Goal: Task Accomplishment & Management: Use online tool/utility

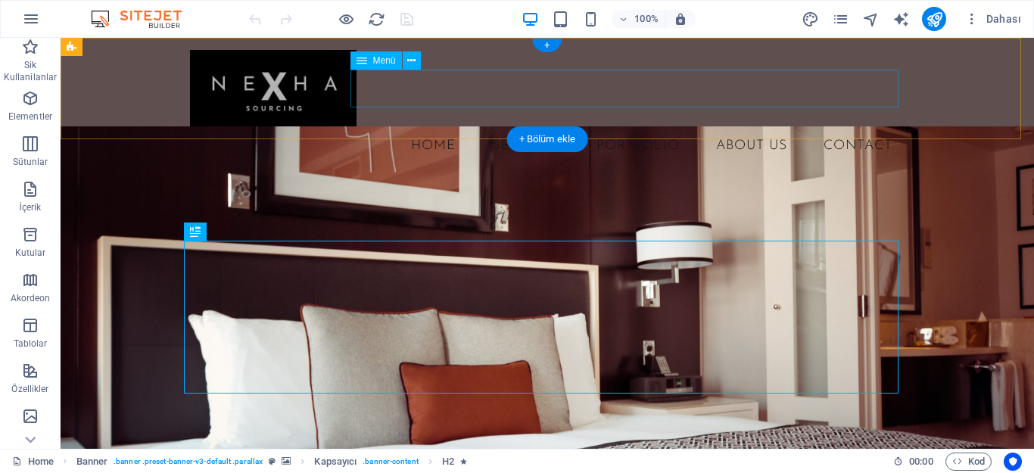
click at [652, 127] on nav "Home SERVICES PORTFOLIO ABOUT US Contact" at bounding box center [547, 146] width 714 height 38
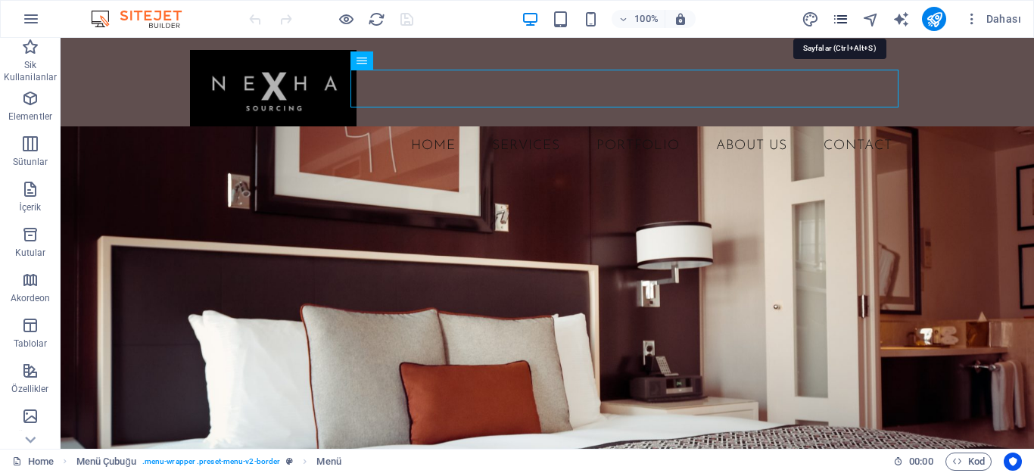
click at [845, 16] on icon "pages" at bounding box center [840, 19] width 17 height 17
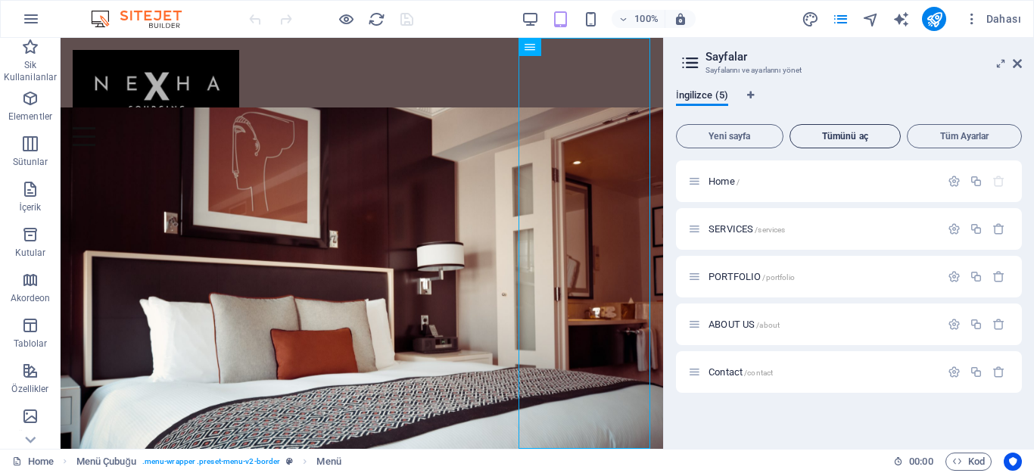
click at [860, 135] on span "Tümünü aç" at bounding box center [845, 136] width 98 height 9
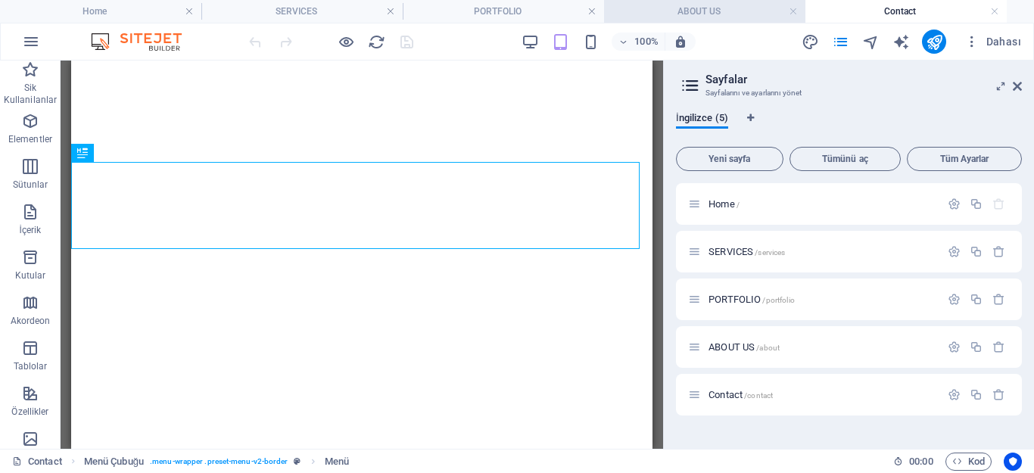
click at [669, 11] on h4 "ABOUT US" at bounding box center [704, 11] width 201 height 17
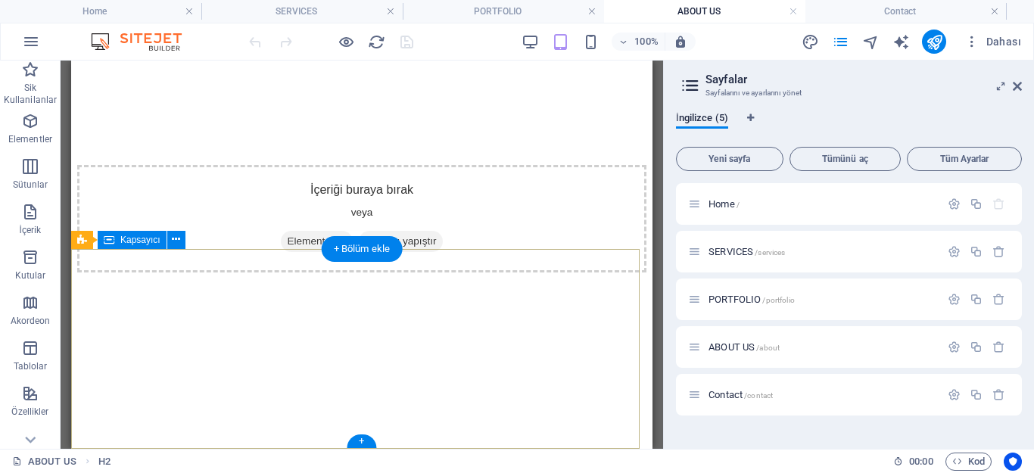
scroll to position [1492, 0]
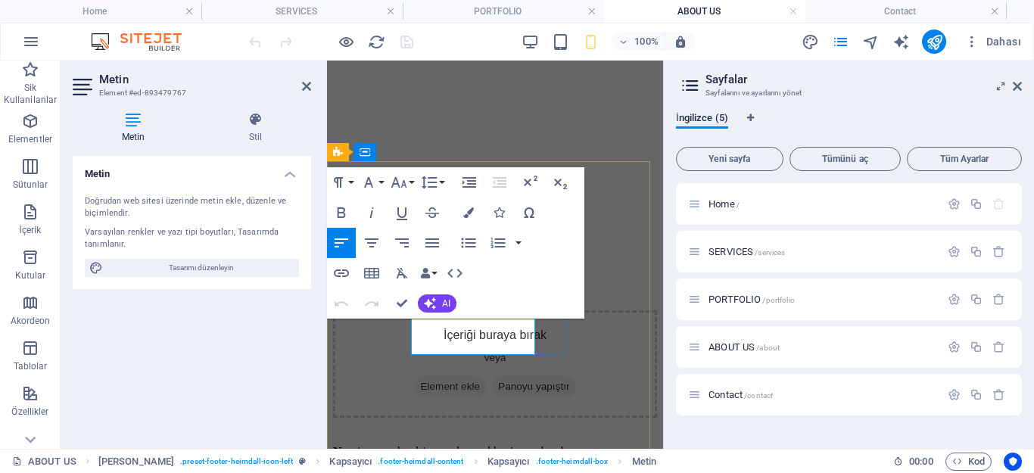
scroll to position [2310, 0]
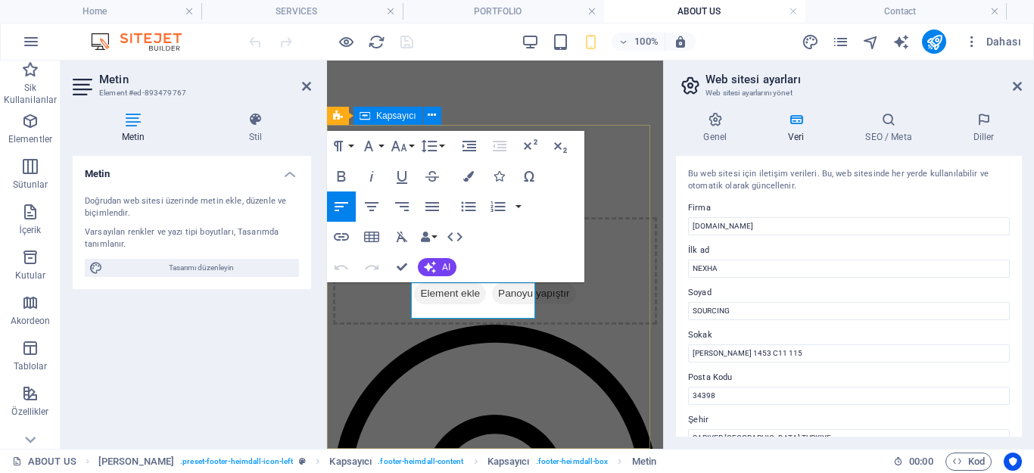
scroll to position [2346, 0]
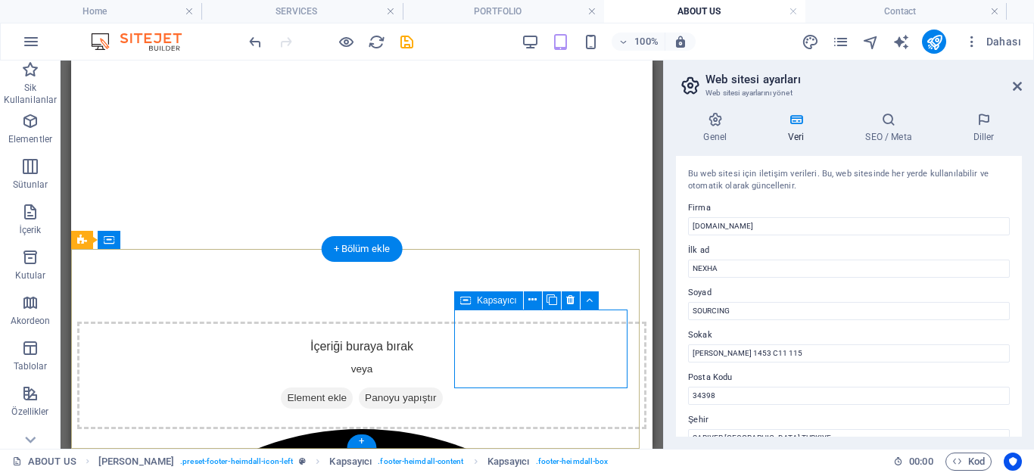
scroll to position [1492, 0]
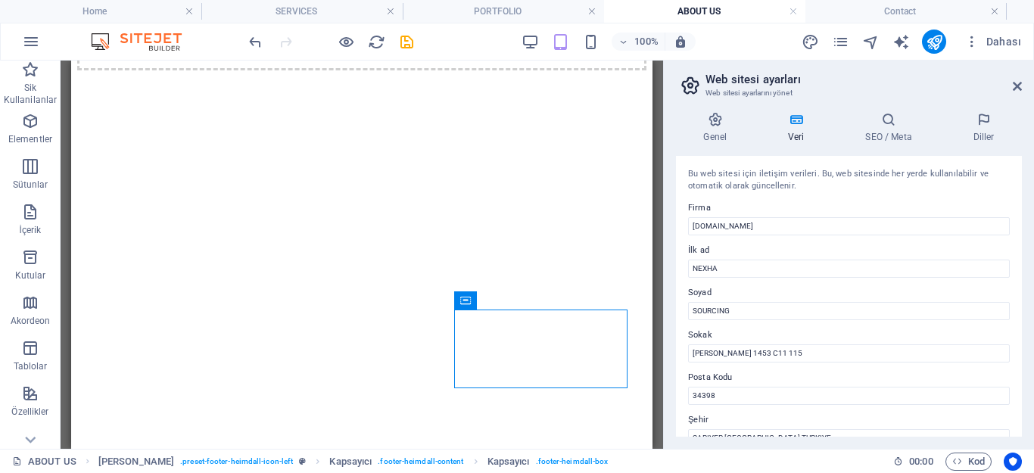
click at [686, 2] on li "ABOUT US" at bounding box center [704, 11] width 201 height 23
click at [842, 7] on h4 "Contact" at bounding box center [905, 11] width 201 height 17
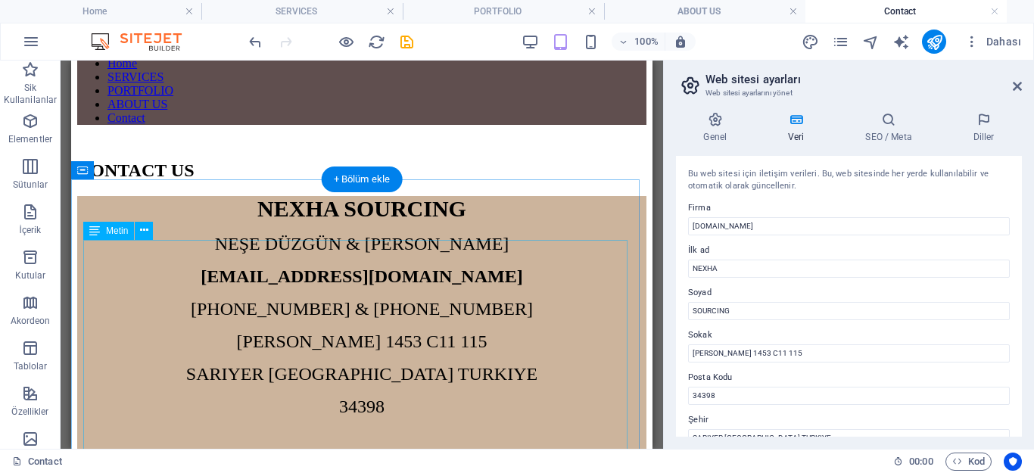
scroll to position [146, 0]
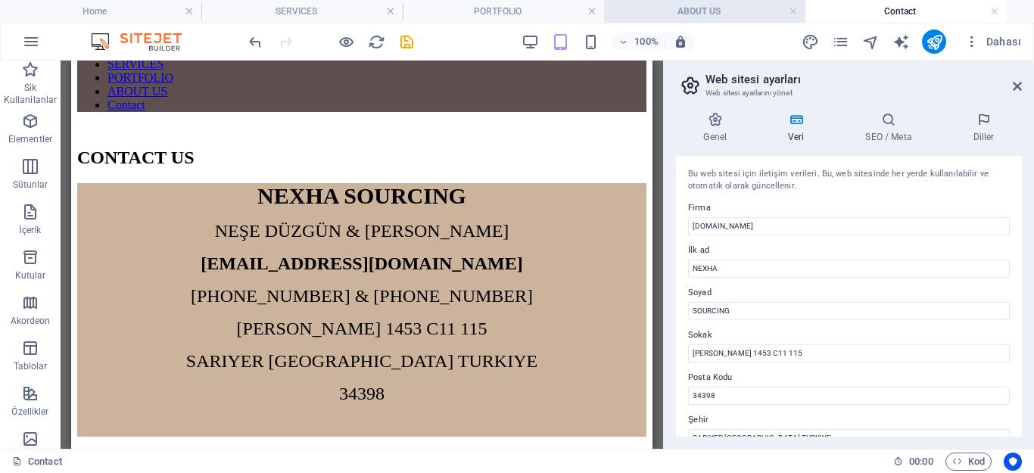
click at [673, 15] on h4 "ABOUT US" at bounding box center [704, 11] width 201 height 17
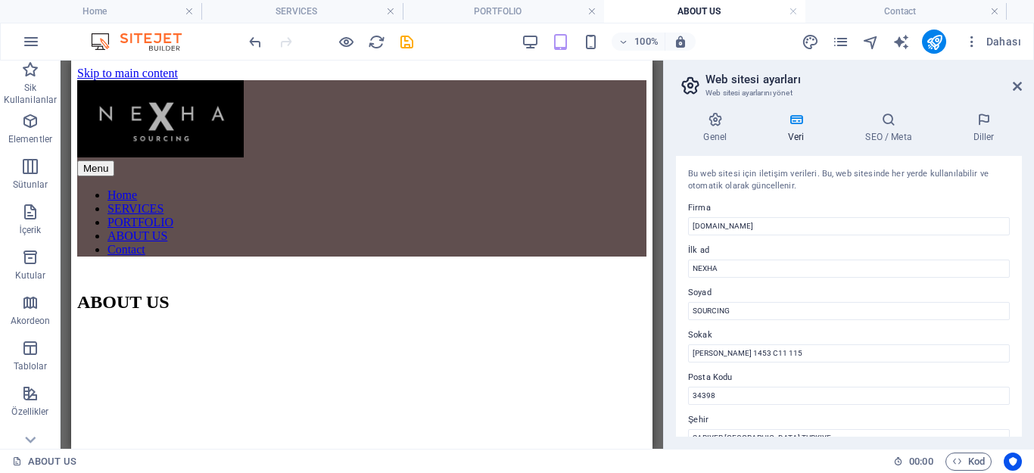
scroll to position [1492, 0]
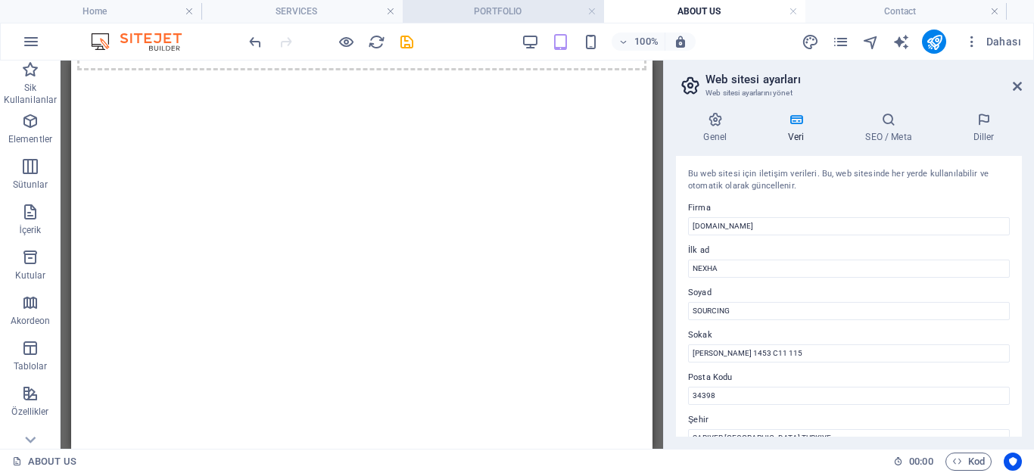
click at [523, 10] on h4 "PORTFOLIO" at bounding box center [503, 11] width 201 height 17
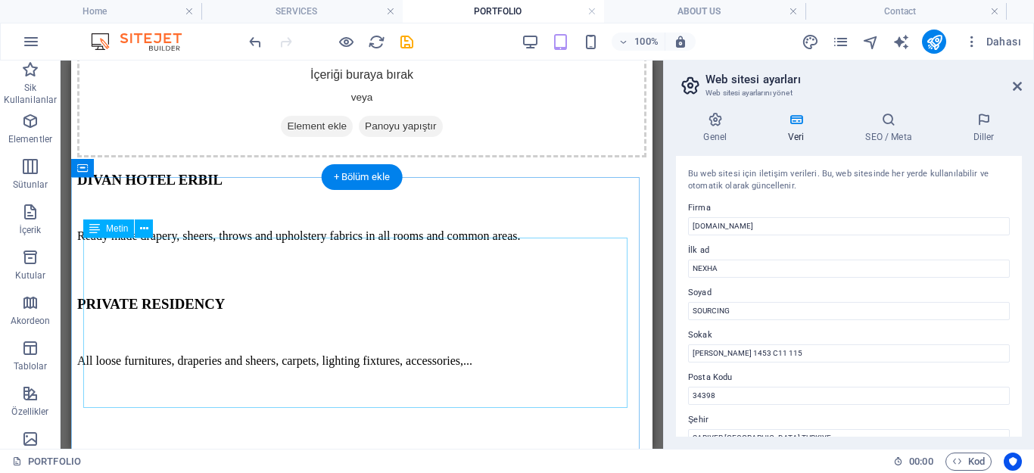
scroll to position [1340, 0]
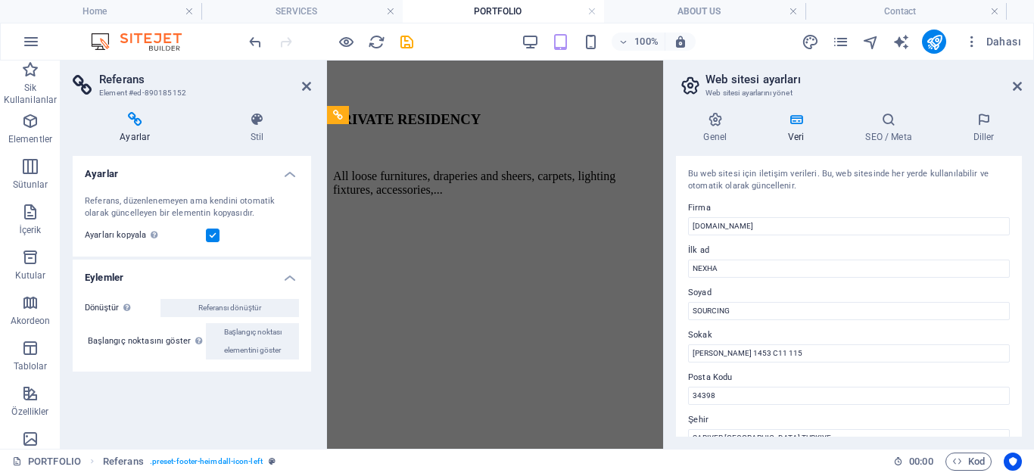
scroll to position [2351, 0]
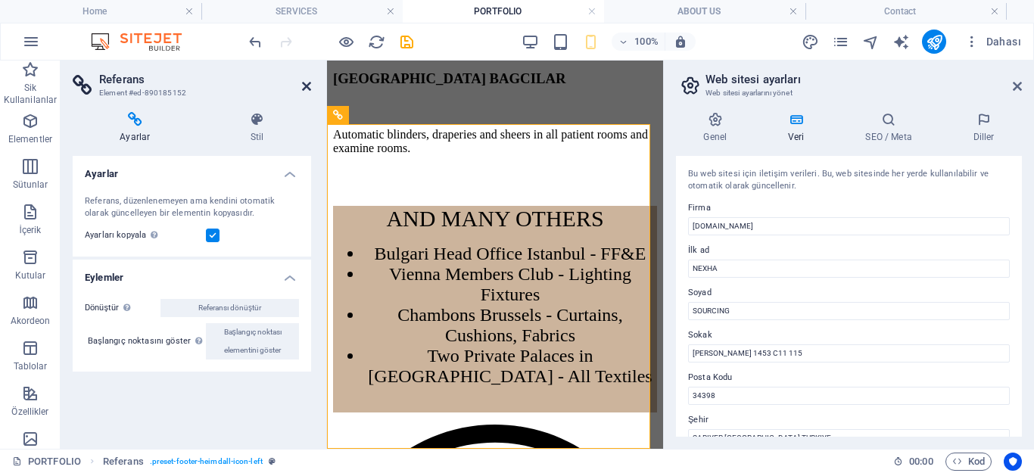
click at [302, 83] on icon at bounding box center [306, 86] width 9 height 12
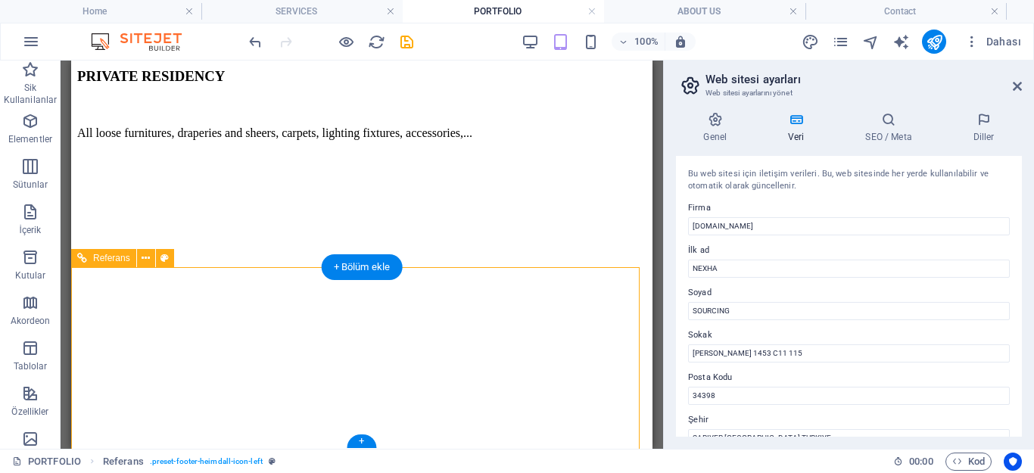
scroll to position [2351, 0]
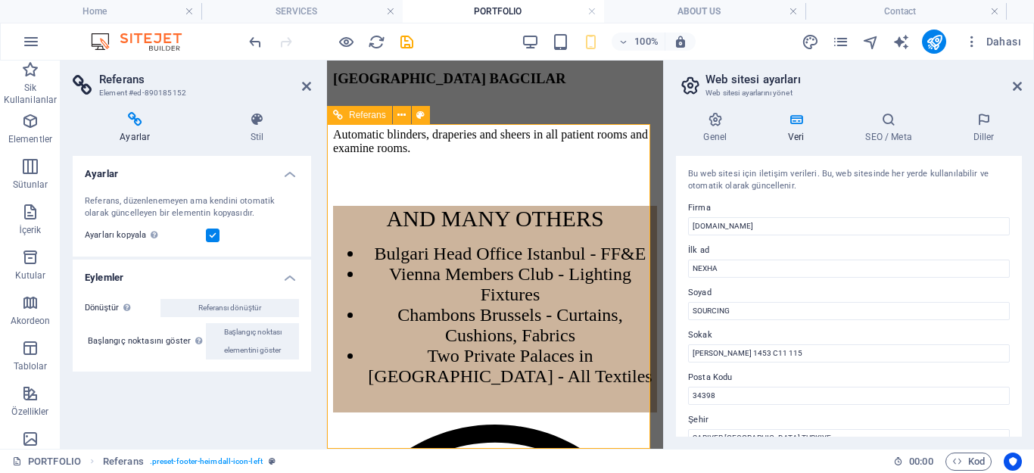
click at [299, 75] on h2 "Referans" at bounding box center [205, 80] width 212 height 14
click at [303, 82] on icon at bounding box center [306, 86] width 9 height 12
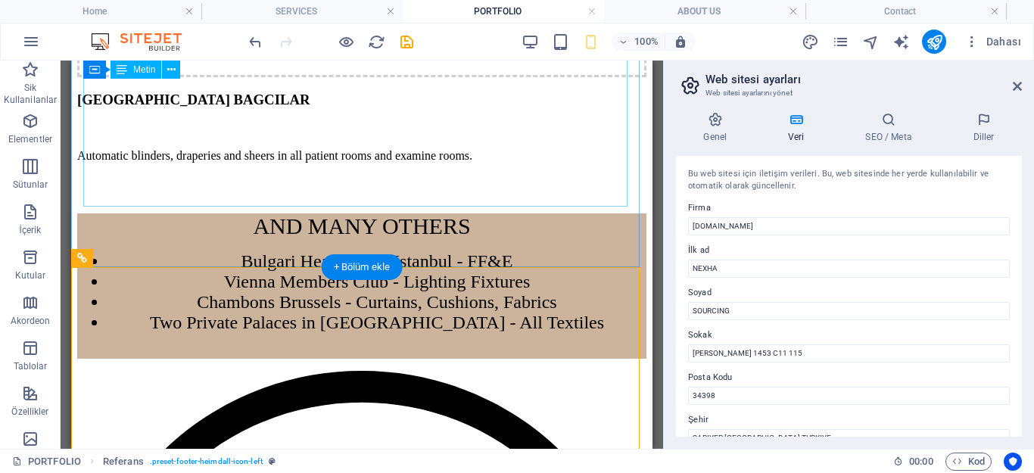
scroll to position [1340, 0]
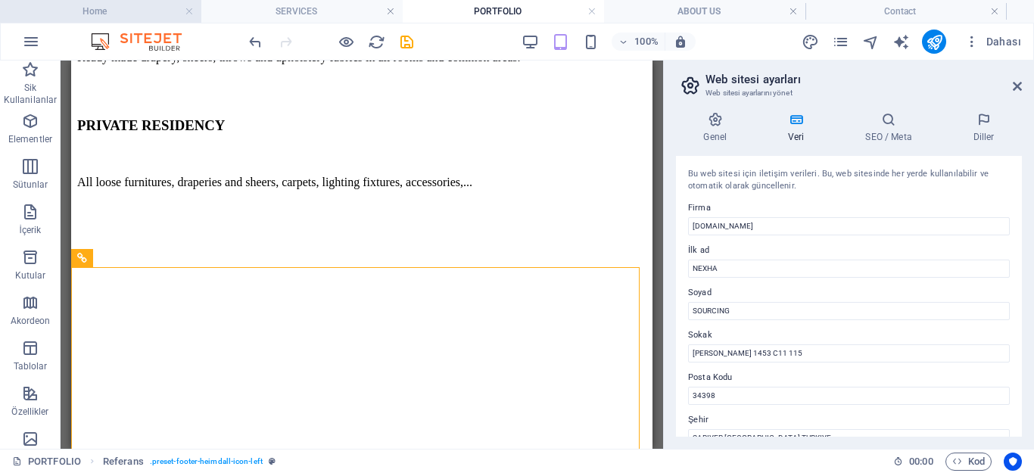
drag, startPoint x: 104, startPoint y: 7, endPoint x: 39, endPoint y: 9, distance: 65.9
click at [104, 7] on h4 "Home" at bounding box center [100, 11] width 201 height 17
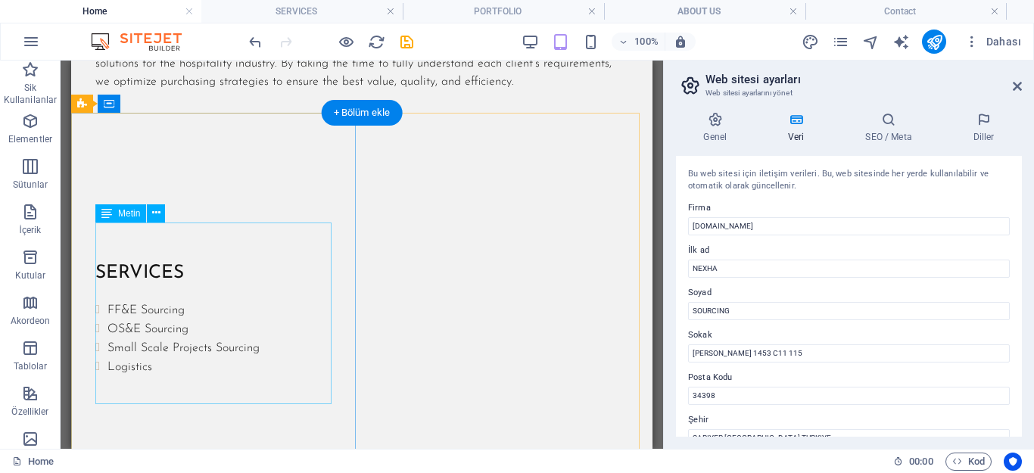
scroll to position [1555, 0]
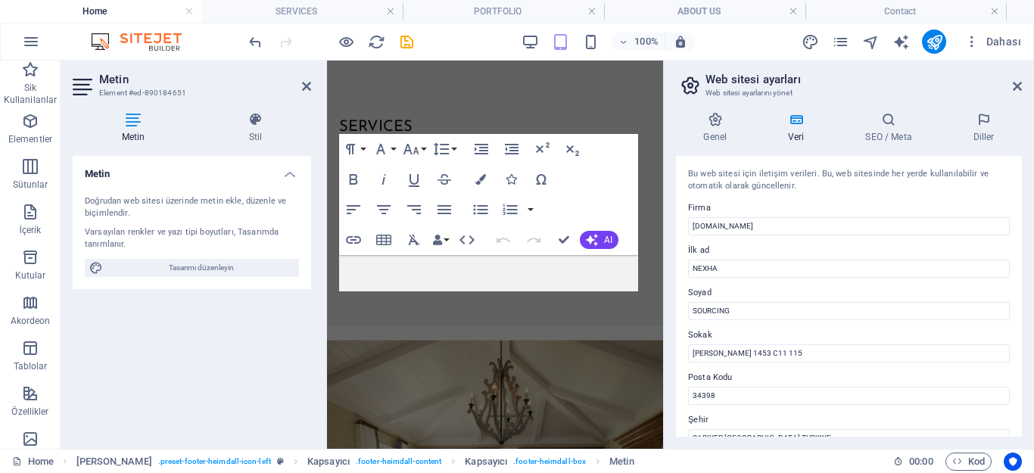
scroll to position [2475, 0]
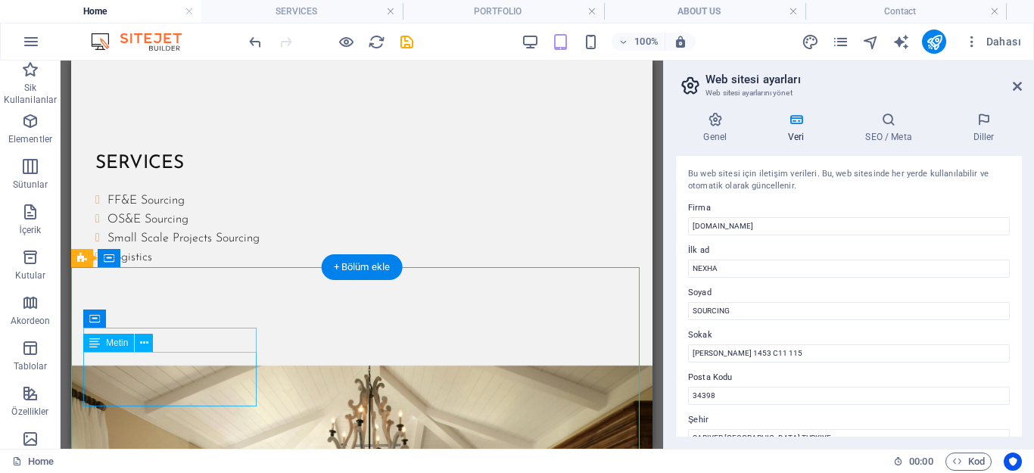
scroll to position [1573, 0]
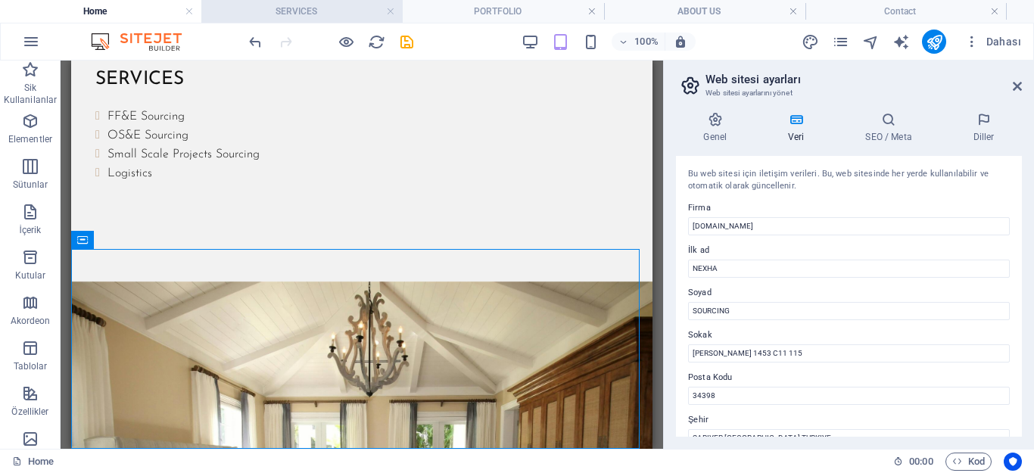
drag, startPoint x: 256, startPoint y: 8, endPoint x: 195, endPoint y: 175, distance: 177.2
click at [256, 8] on h4 "SERVICES" at bounding box center [301, 11] width 201 height 17
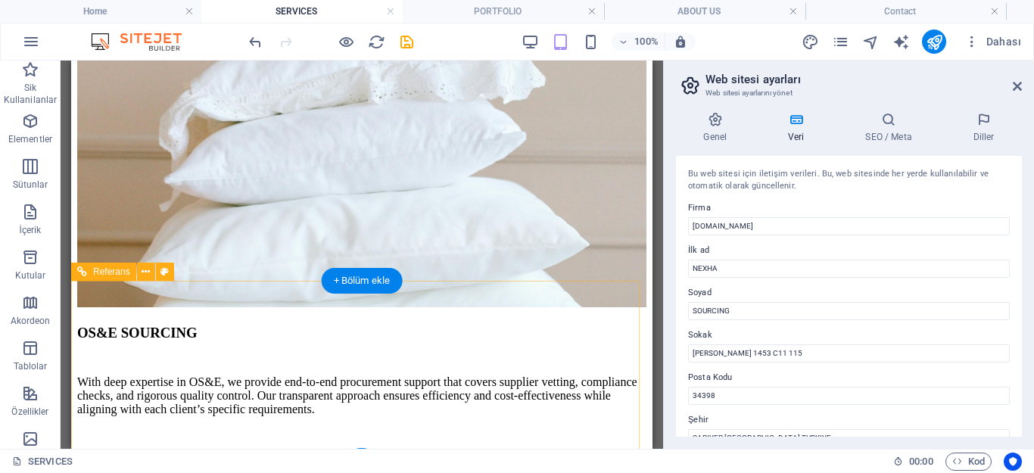
scroll to position [901, 0]
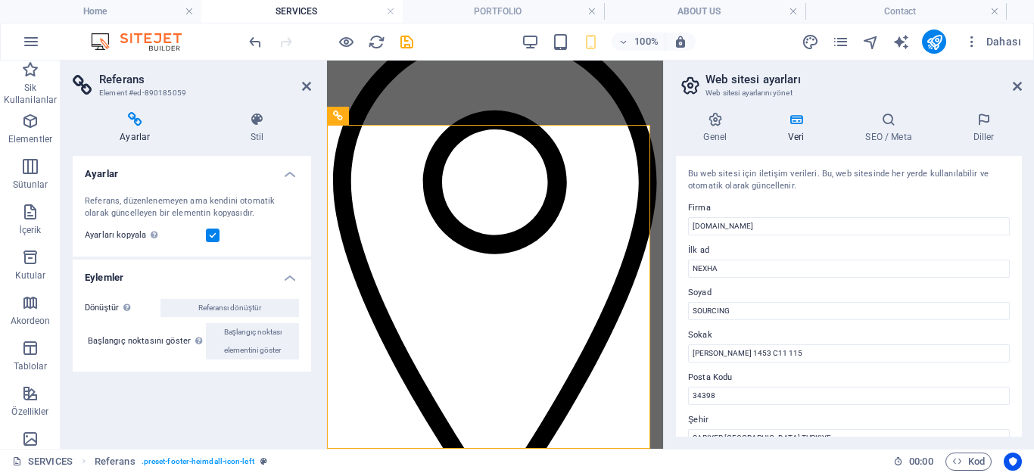
click at [300, 88] on header "Referans Element #ed-890185059" at bounding box center [192, 80] width 238 height 39
click at [306, 80] on icon at bounding box center [306, 86] width 9 height 12
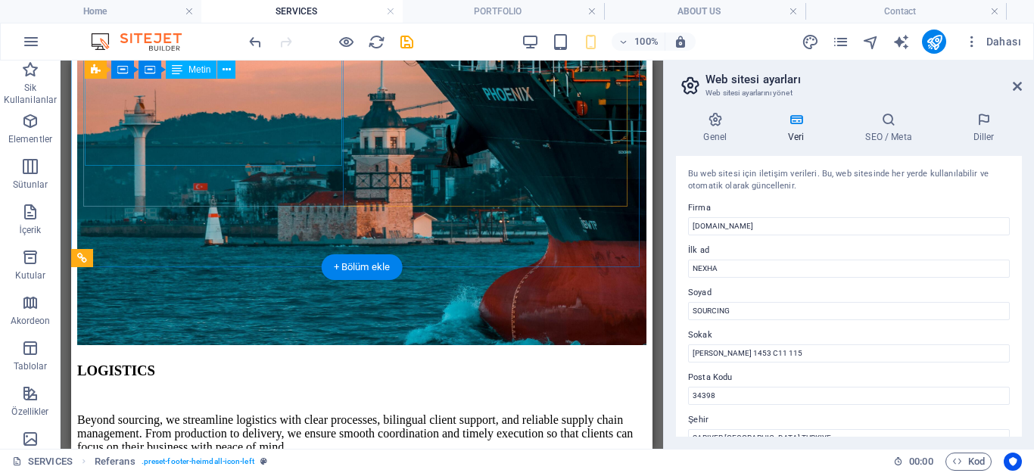
scroll to position [900, 0]
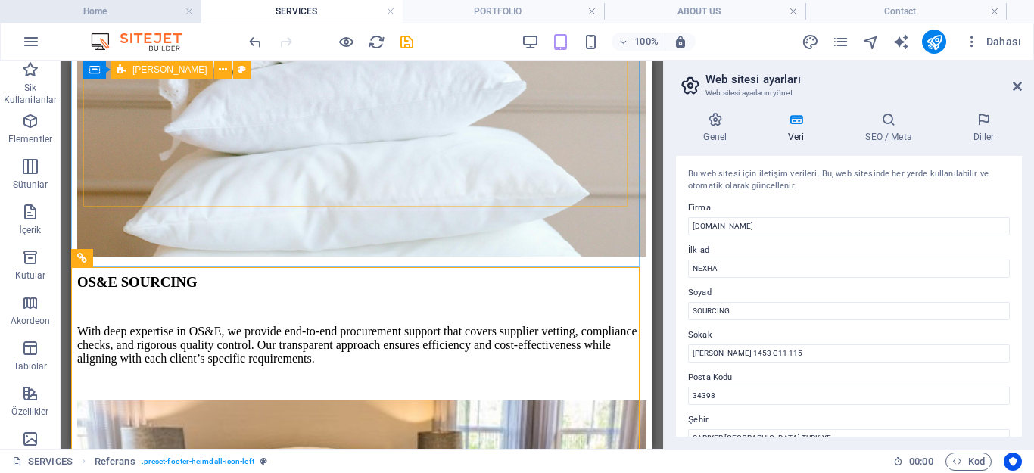
click at [104, 8] on h4 "Home" at bounding box center [100, 11] width 201 height 17
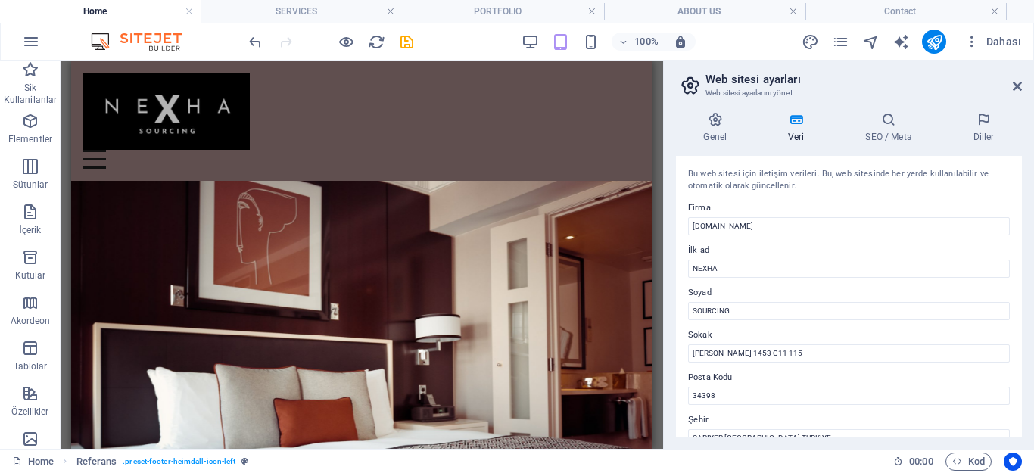
scroll to position [1573, 0]
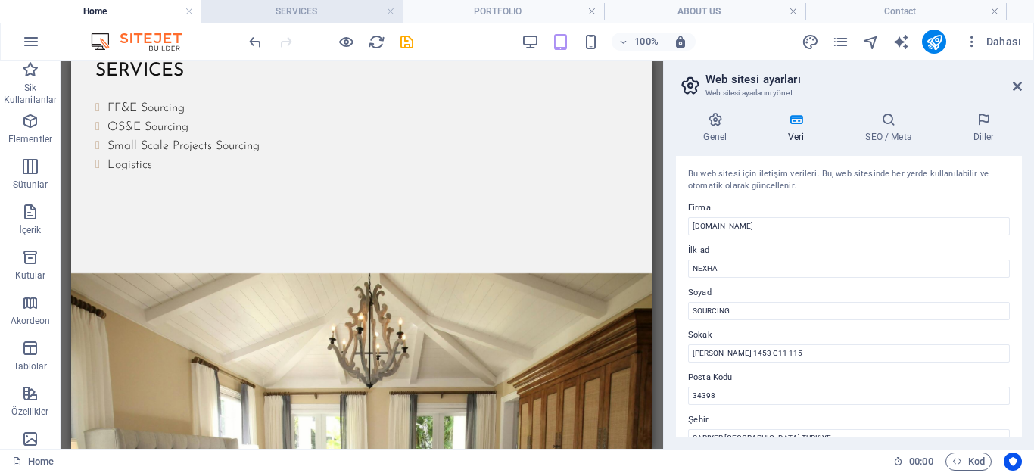
drag, startPoint x: 304, startPoint y: 8, endPoint x: 235, endPoint y: 8, distance: 68.9
click at [304, 8] on h4 "SERVICES" at bounding box center [301, 11] width 201 height 17
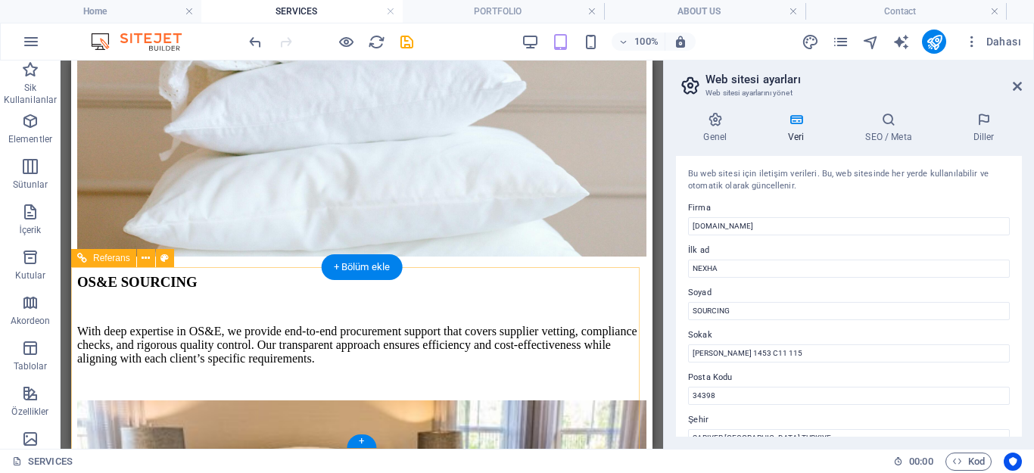
scroll to position [901, 0]
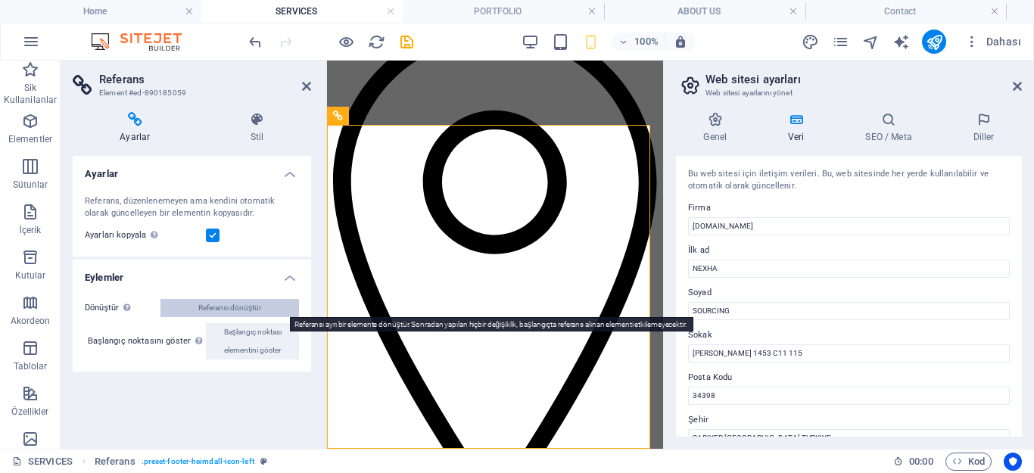
click at [234, 302] on span "Referansı dönüştür" at bounding box center [229, 308] width 63 height 18
select select "footer"
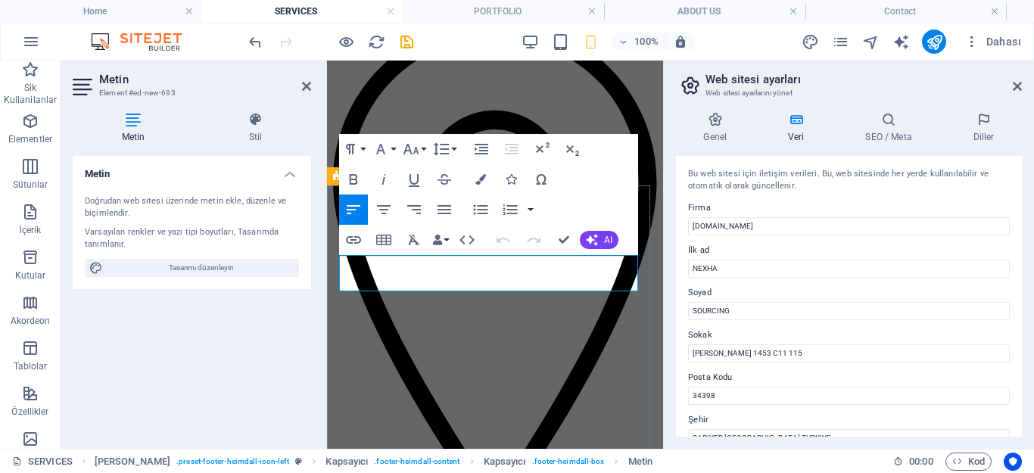
scroll to position [1707, 0]
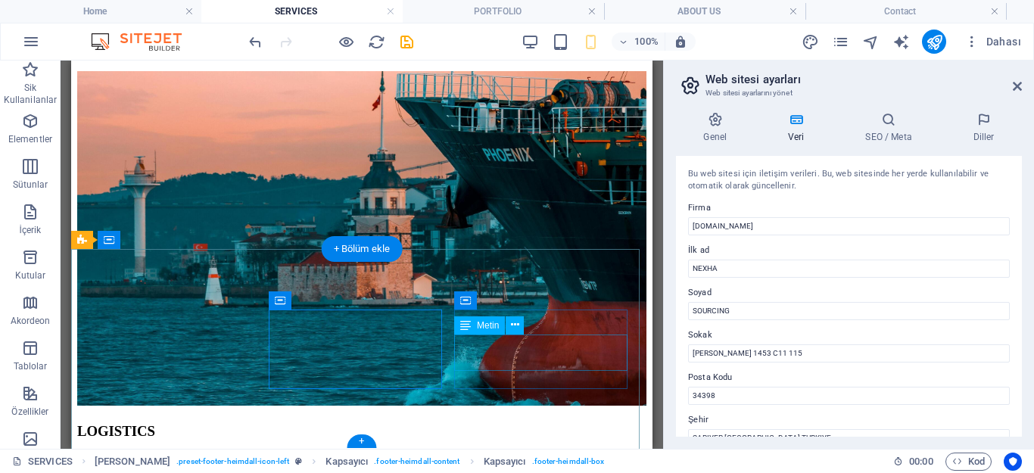
scroll to position [918, 0]
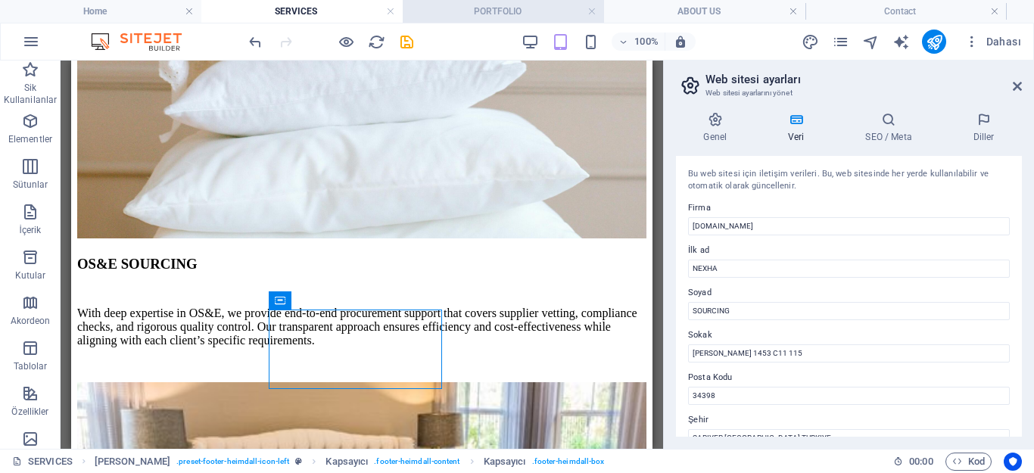
click at [466, 19] on h4 "PORTFOLIO" at bounding box center [503, 11] width 201 height 17
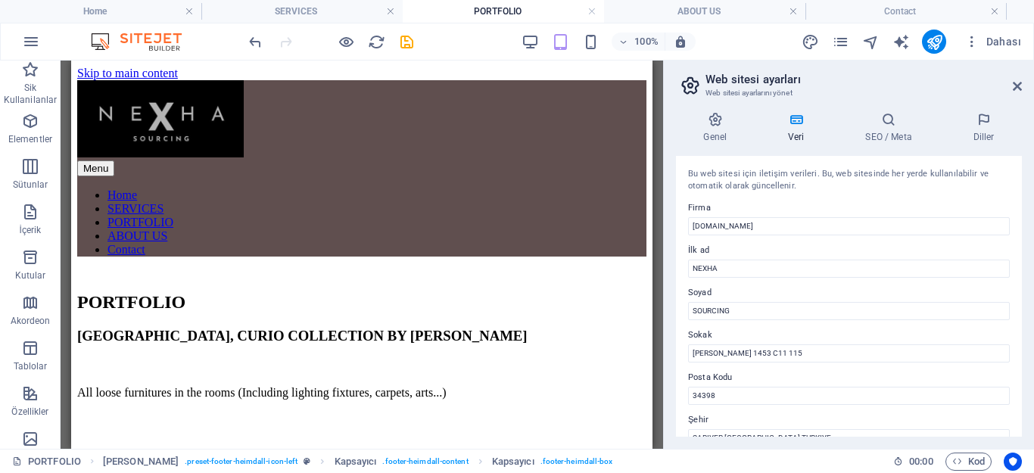
scroll to position [1340, 0]
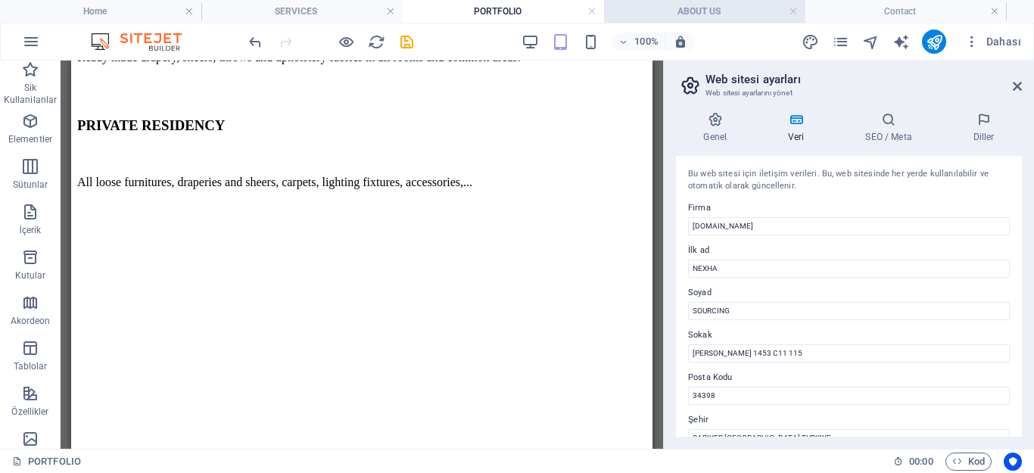
click at [630, 11] on h4 "ABOUT US" at bounding box center [704, 11] width 201 height 17
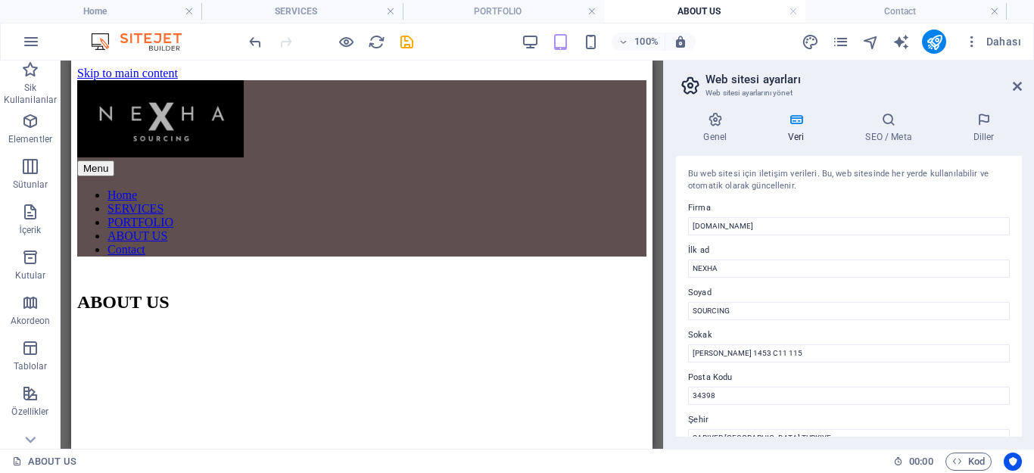
scroll to position [1492, 0]
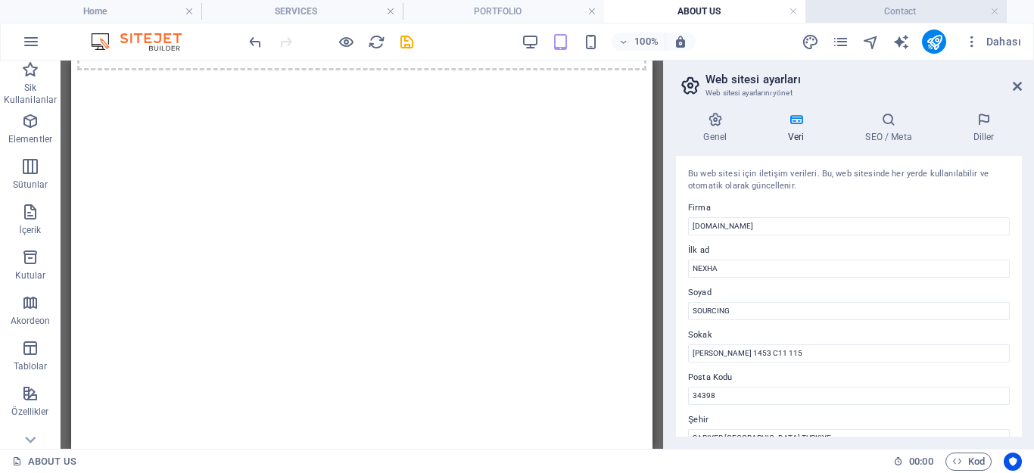
click at [853, 11] on h4 "Contact" at bounding box center [905, 11] width 201 height 17
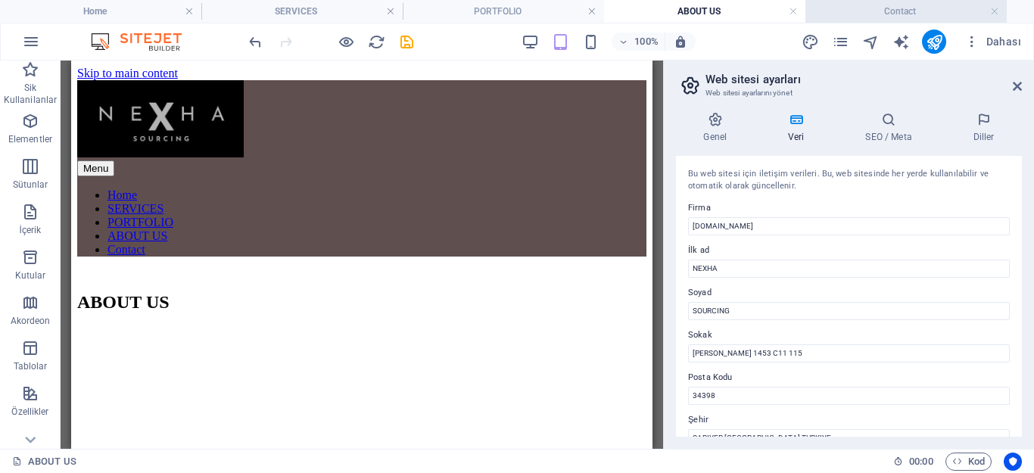
scroll to position [146, 0]
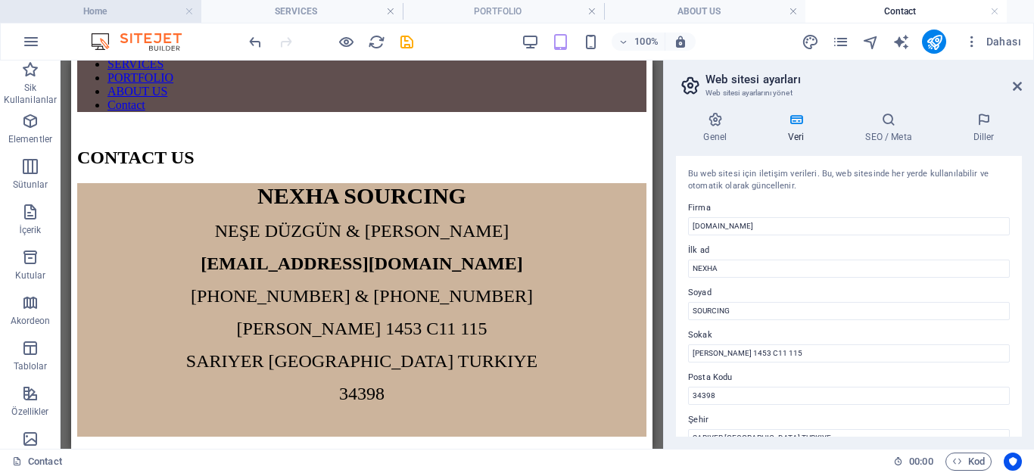
click at [117, 13] on h4 "Home" at bounding box center [100, 11] width 201 height 17
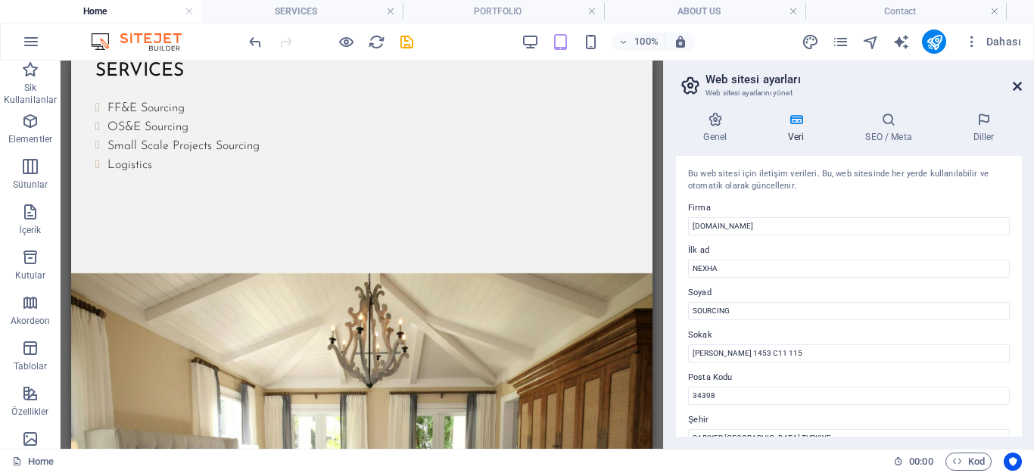
click at [1019, 82] on icon at bounding box center [1017, 86] width 9 height 12
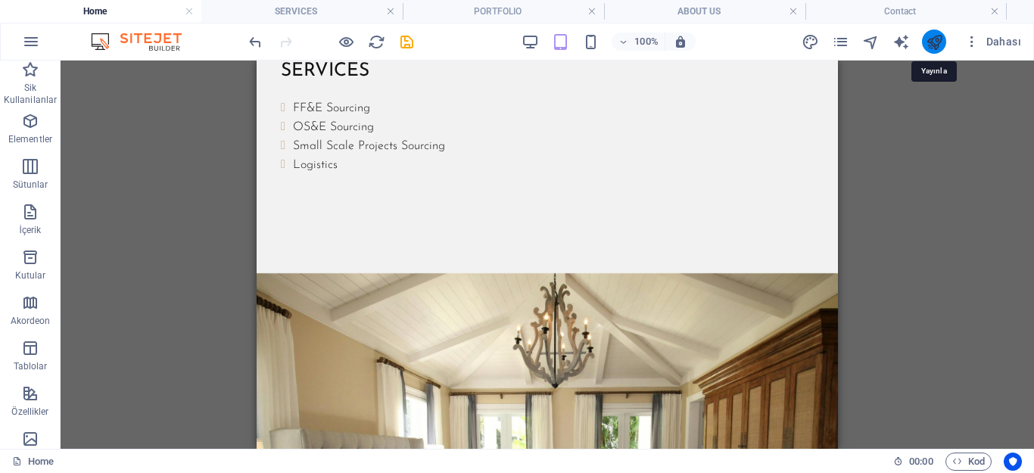
click at [938, 38] on icon "publish" at bounding box center [934, 41] width 17 height 17
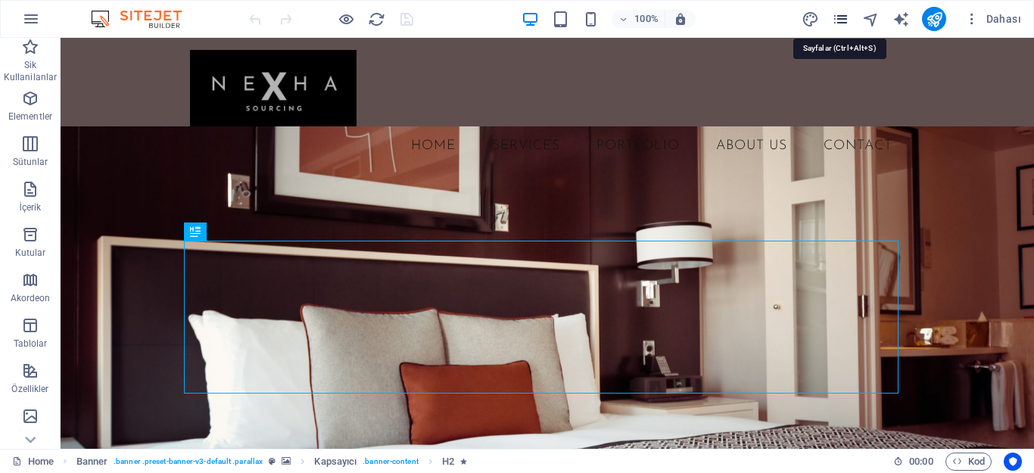
click at [835, 21] on icon "pages" at bounding box center [840, 19] width 17 height 17
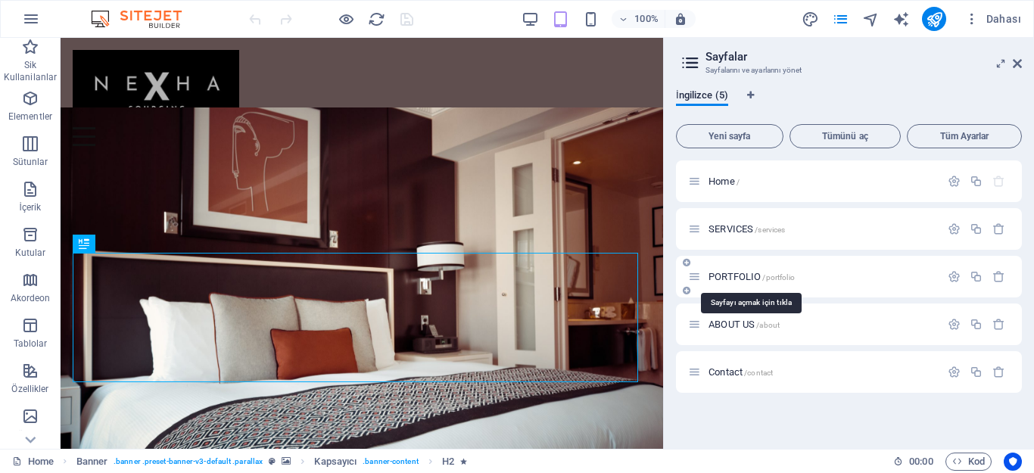
click at [738, 274] on span "PORTFOLIO /portfolio" at bounding box center [751, 276] width 86 height 11
